Goal: Find specific page/section: Find specific page/section

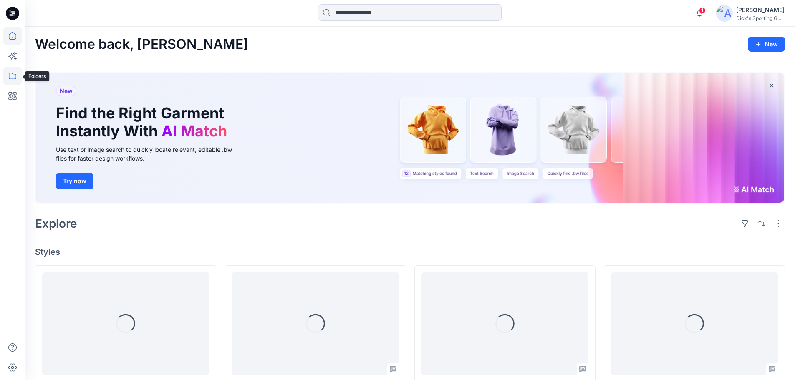
click at [12, 74] on icon at bounding box center [12, 76] width 18 height 18
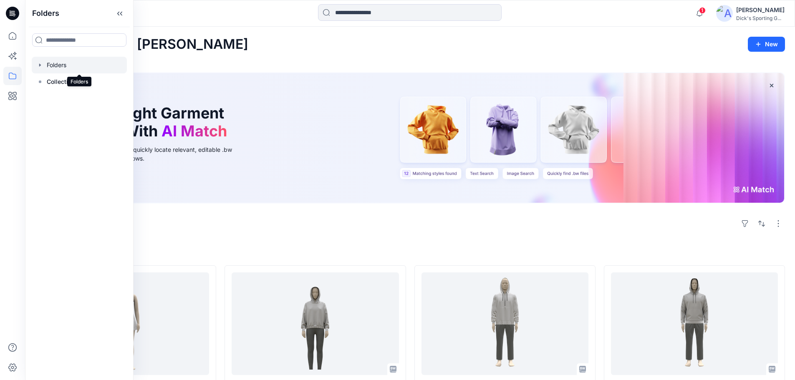
click at [57, 64] on div at bounding box center [79, 65] width 95 height 17
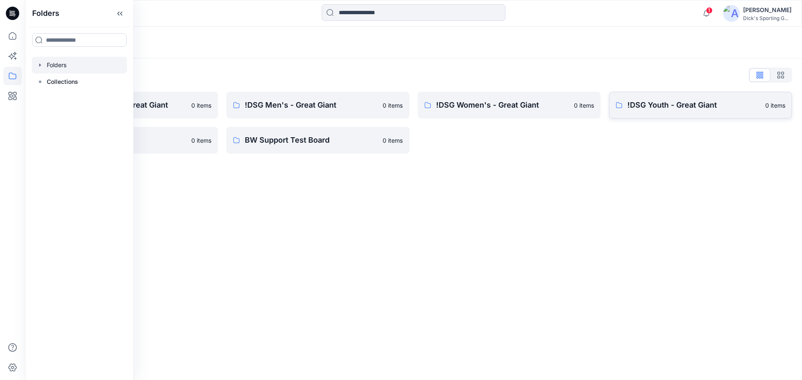
click at [662, 106] on p "!DSG Youth - Great Giant" at bounding box center [693, 105] width 133 height 12
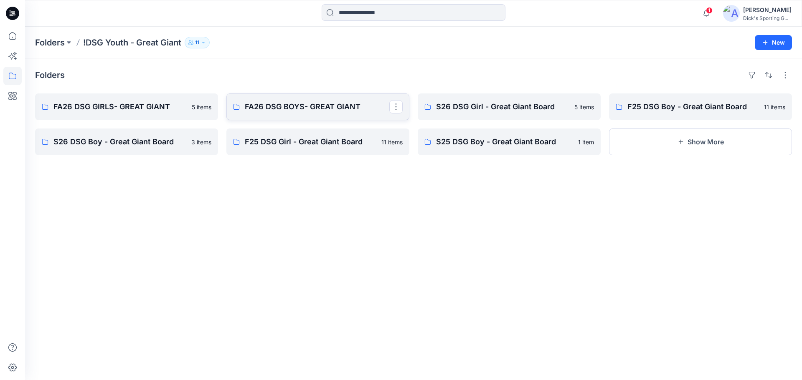
click at [294, 105] on p "FA26 DSG BOYS- GREAT GIANT" at bounding box center [317, 107] width 144 height 12
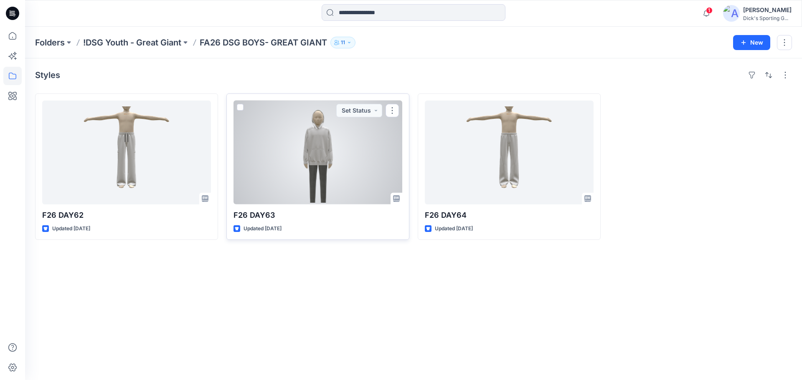
click at [301, 164] on div at bounding box center [317, 153] width 169 height 104
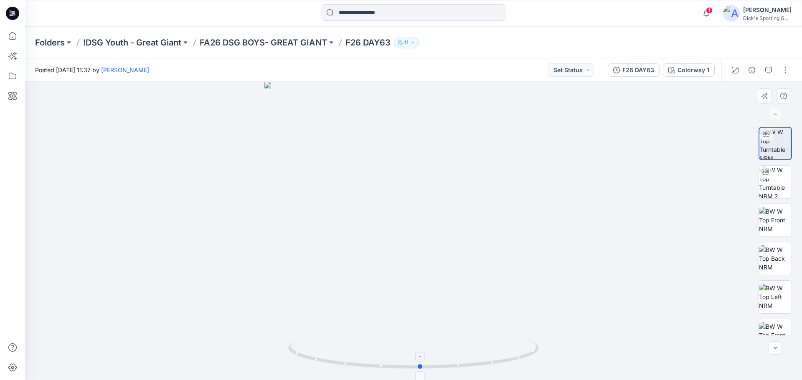
drag, startPoint x: 522, startPoint y: 356, endPoint x: 529, endPoint y: 360, distance: 8.2
click at [529, 360] on icon at bounding box center [414, 355] width 253 height 31
drag, startPoint x: 429, startPoint y: 251, endPoint x: 428, endPoint y: 318, distance: 67.2
click at [428, 318] on img at bounding box center [413, 92] width 677 height 578
drag, startPoint x: 427, startPoint y: 277, endPoint x: 430, endPoint y: 300, distance: 22.9
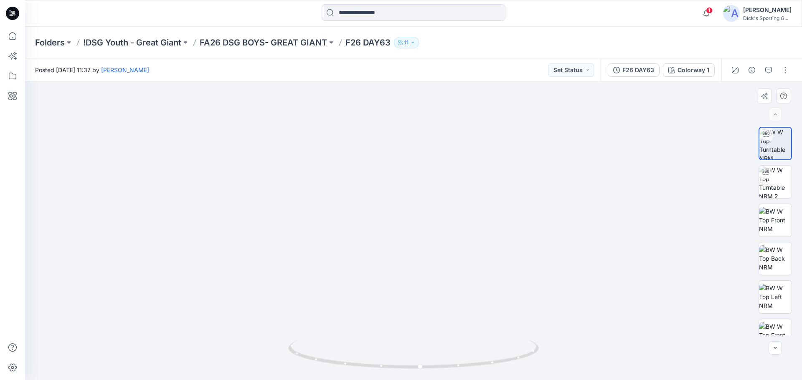
click at [430, 300] on img at bounding box center [413, 155] width 677 height 450
drag, startPoint x: 434, startPoint y: 284, endPoint x: 434, endPoint y: 289, distance: 5.0
click at [434, 289] on img at bounding box center [413, 231] width 341 height 298
click at [544, 355] on div at bounding box center [413, 231] width 776 height 298
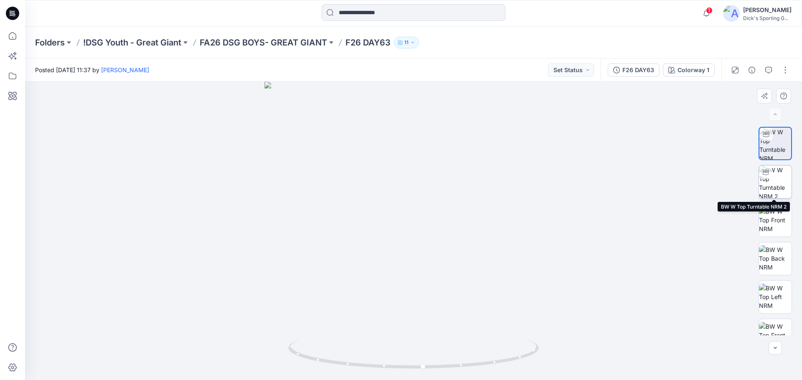
click at [780, 183] on img at bounding box center [775, 182] width 33 height 33
click at [265, 41] on p "FA26 DSG BOYS- GREAT GIANT" at bounding box center [263, 43] width 127 height 12
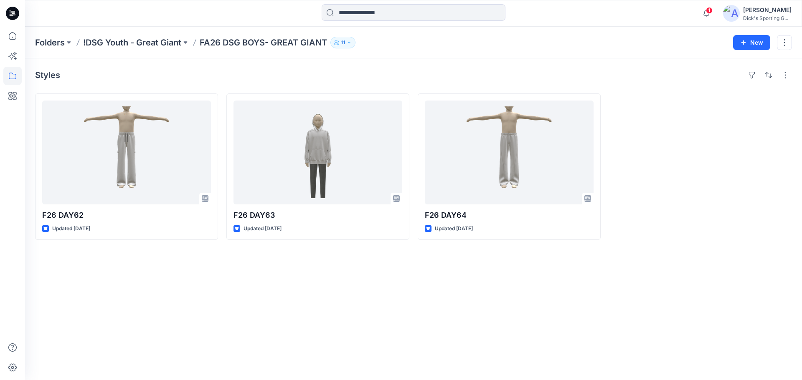
click at [150, 41] on p "!DSG Youth - Great Giant" at bounding box center [132, 43] width 98 height 12
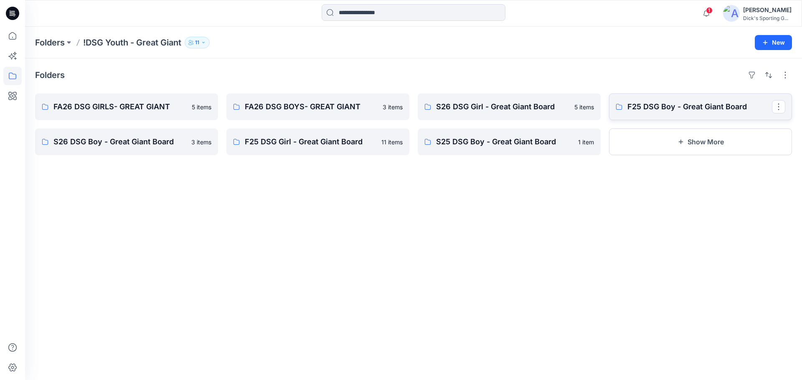
click at [663, 107] on p "F25 DSG Boy - Great Giant Board" at bounding box center [699, 107] width 144 height 12
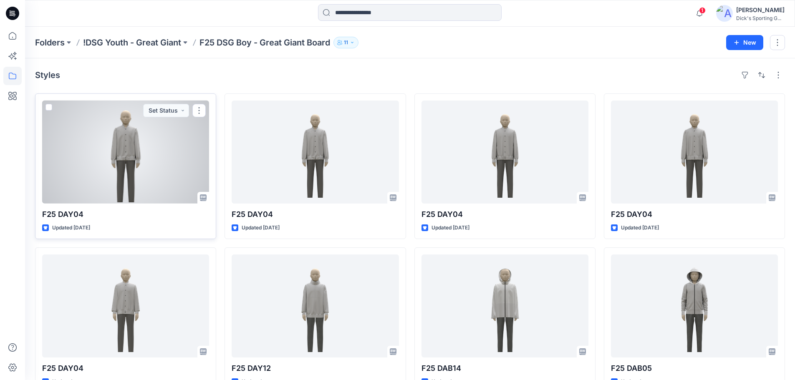
click at [138, 163] on div at bounding box center [125, 152] width 167 height 103
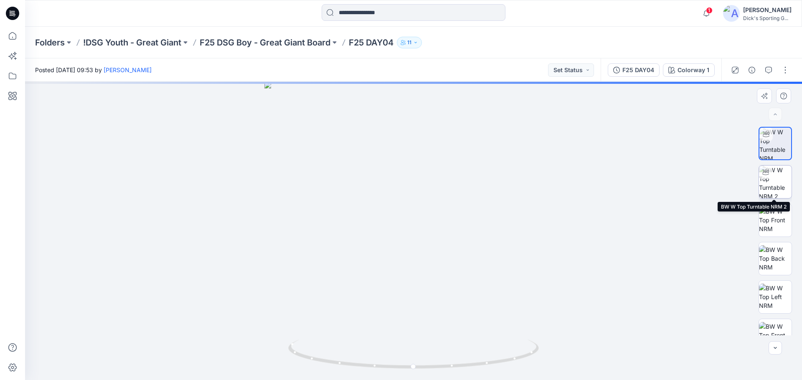
click at [777, 182] on img at bounding box center [775, 182] width 33 height 33
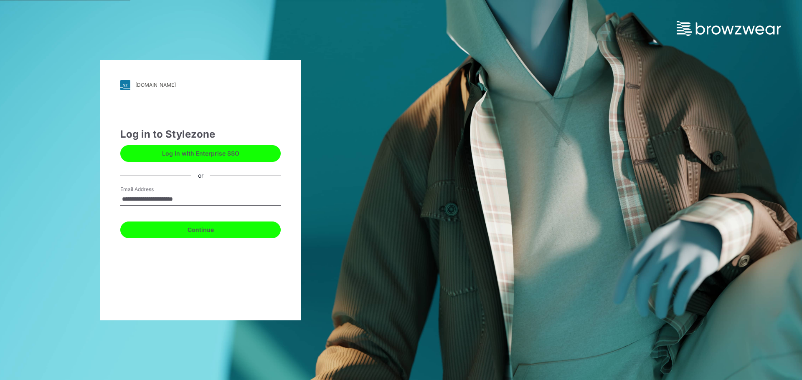
drag, startPoint x: 208, startPoint y: 233, endPoint x: 223, endPoint y: 225, distance: 16.3
click at [208, 232] on button "Continue" at bounding box center [200, 230] width 160 height 17
